Goal: Check status: Check status

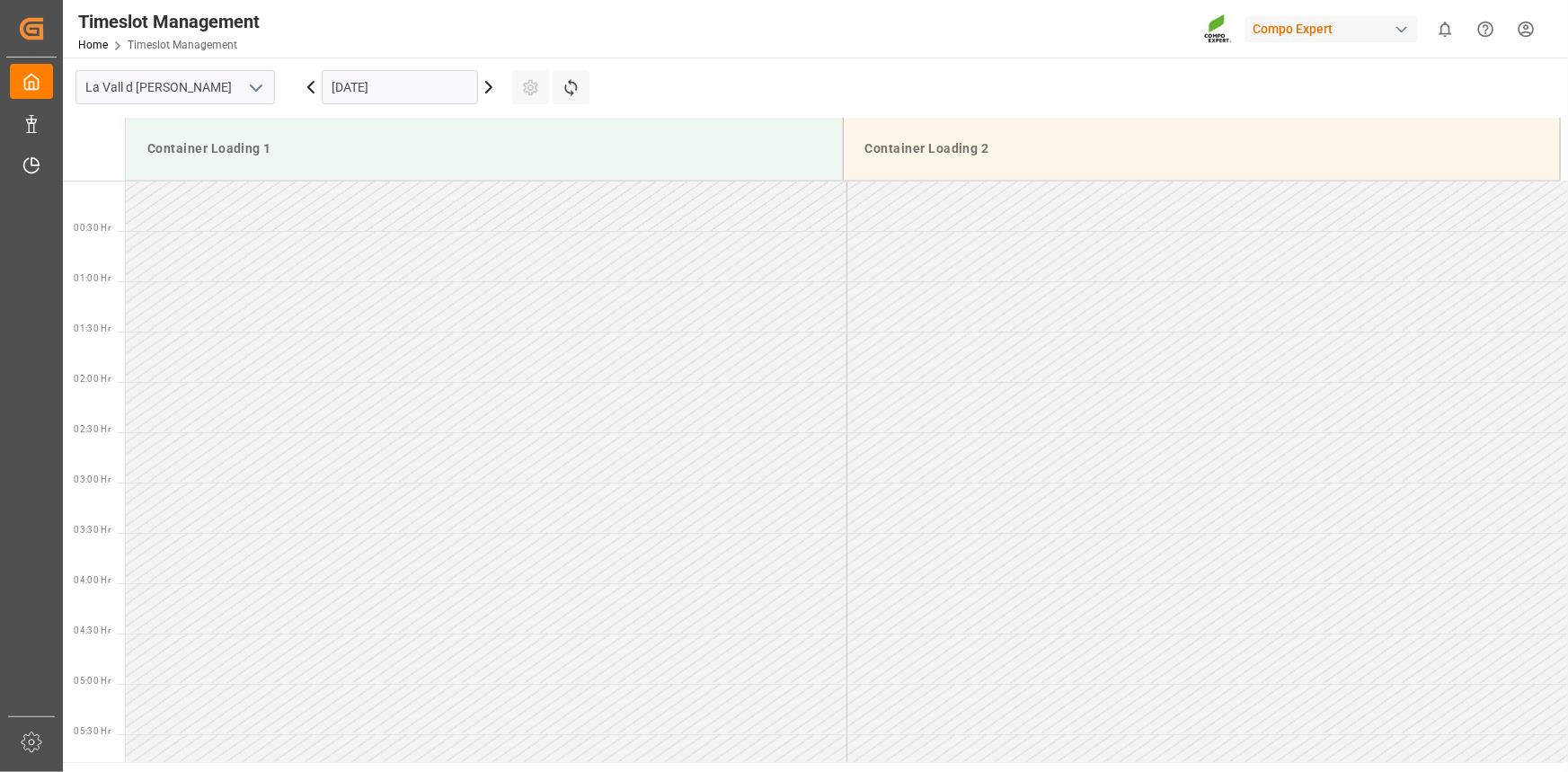
scroll to position [1303, 0]
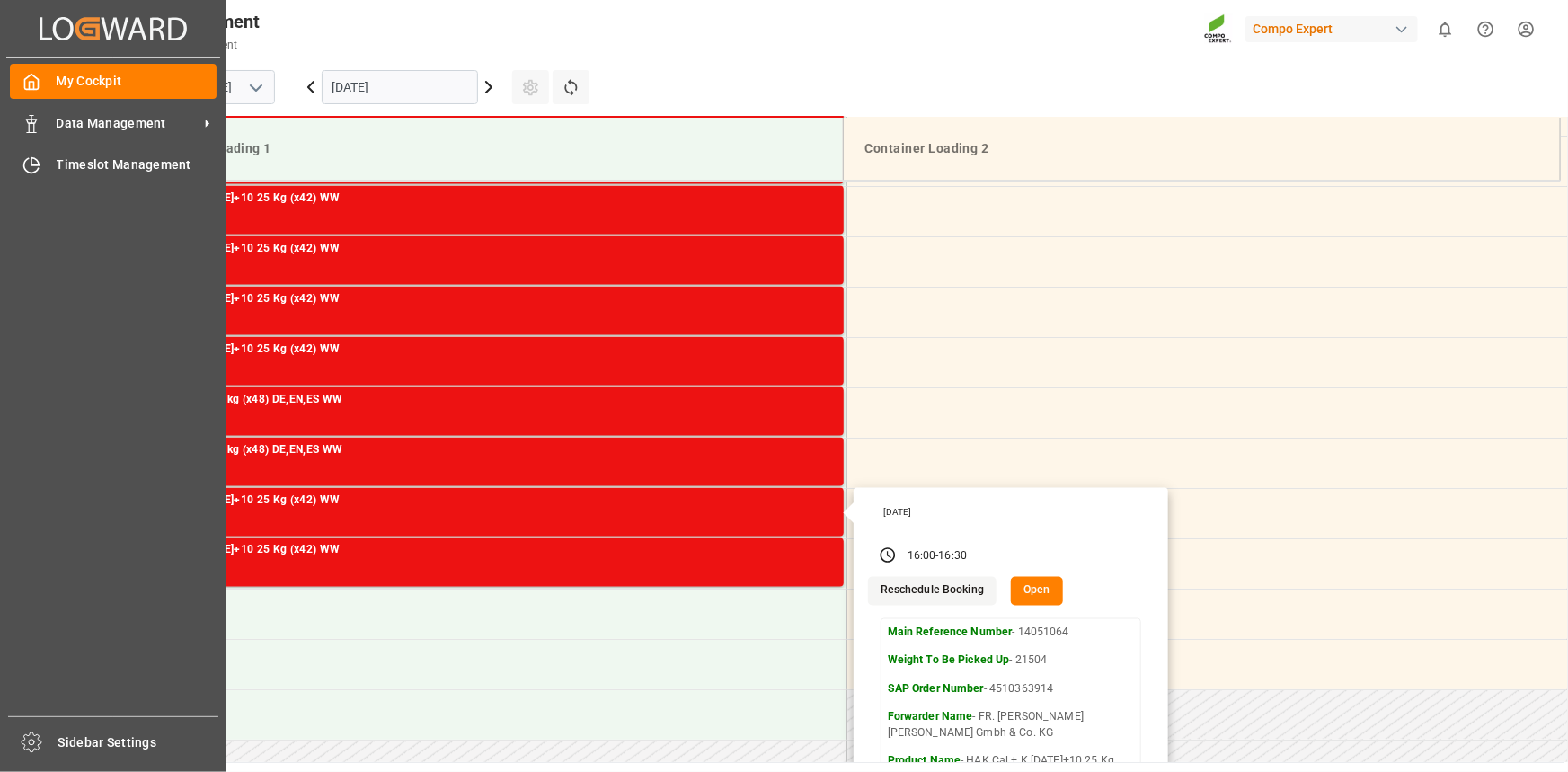
click at [40, 34] on icon "Created by potrace 1.15, written by [PERSON_NAME] [DATE]-[DATE]" at bounding box center [113, 29] width 148 height 29
